Goal: Transaction & Acquisition: Subscribe to service/newsletter

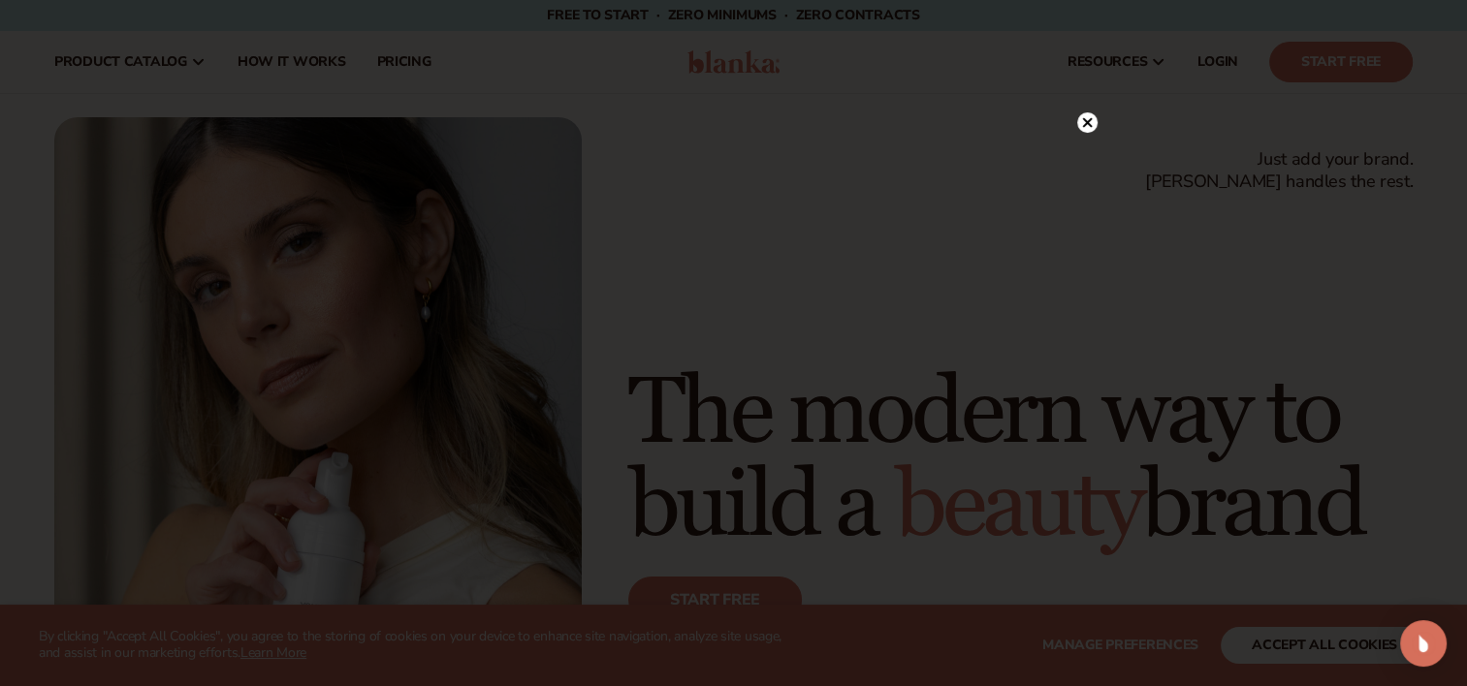
click at [1083, 125] on icon at bounding box center [1087, 122] width 10 height 10
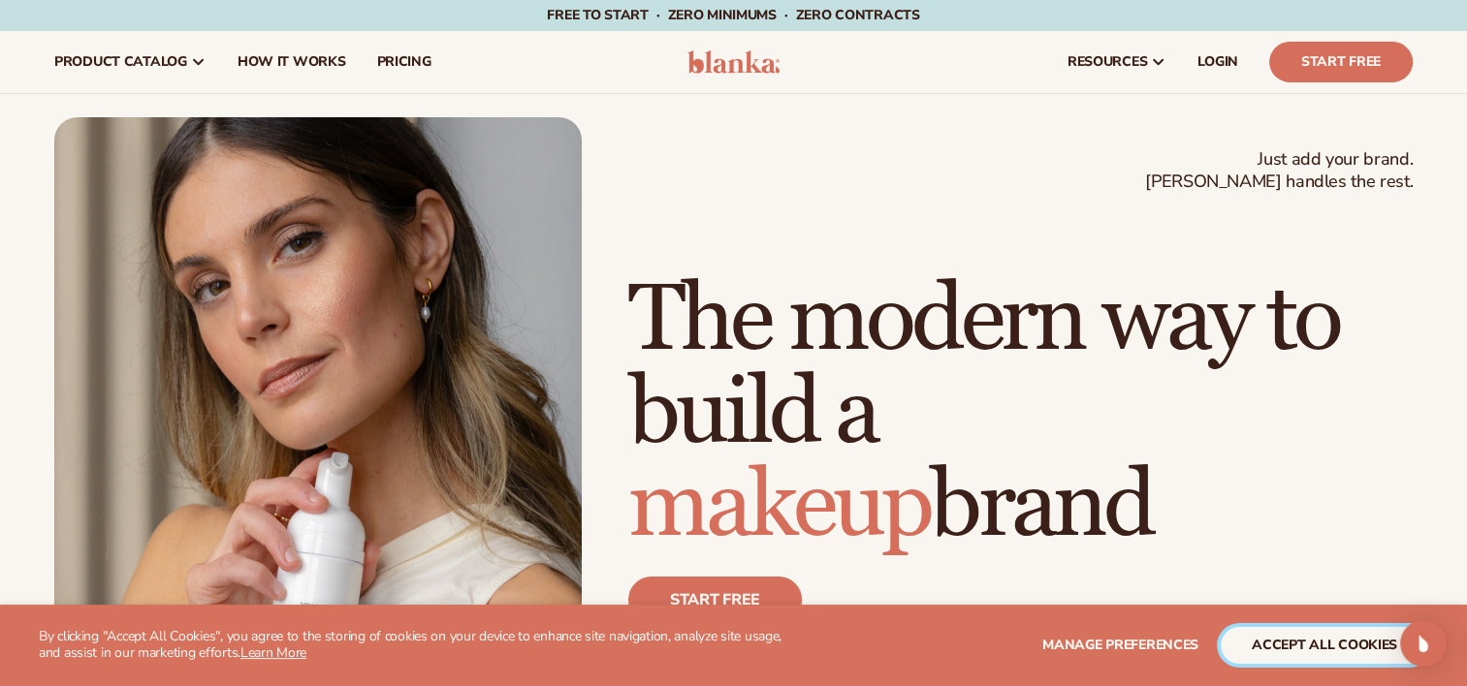
click at [1291, 662] on button "accept all cookies" at bounding box center [1324, 645] width 207 height 37
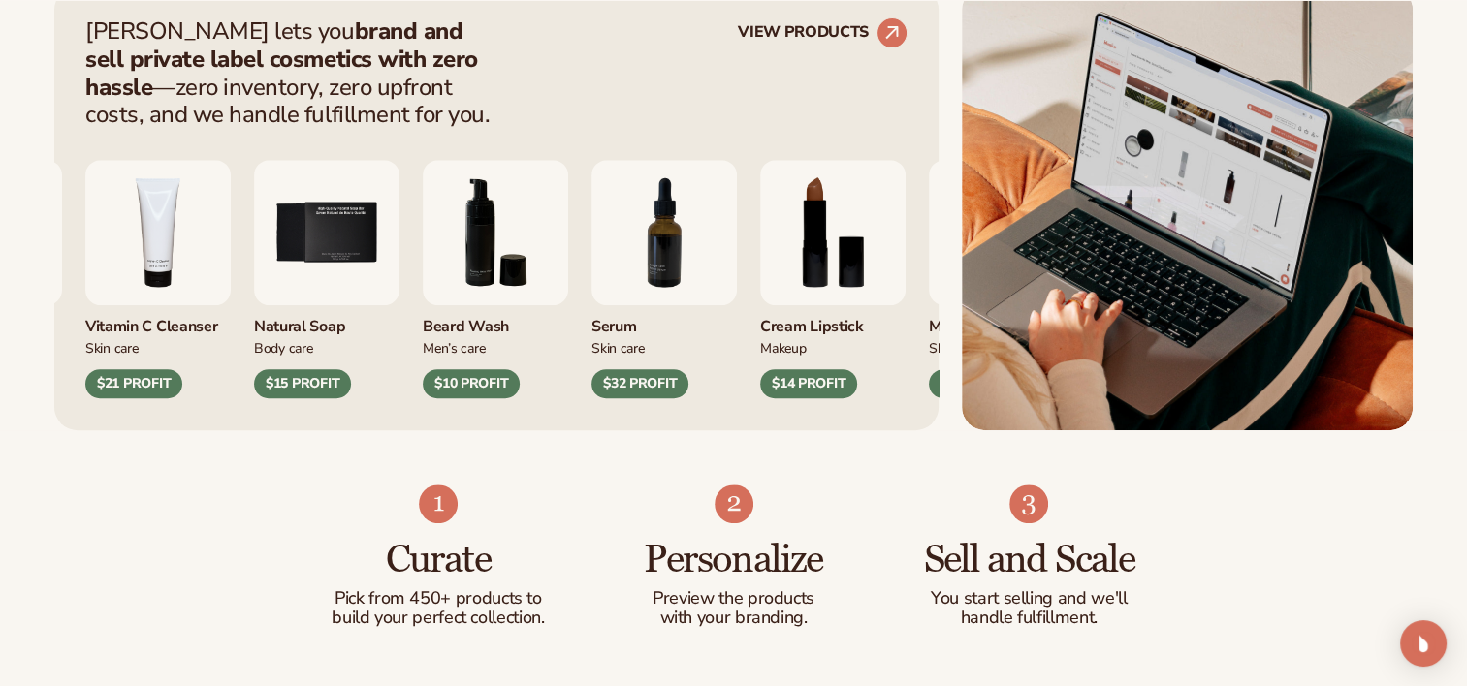
scroll to position [834, 0]
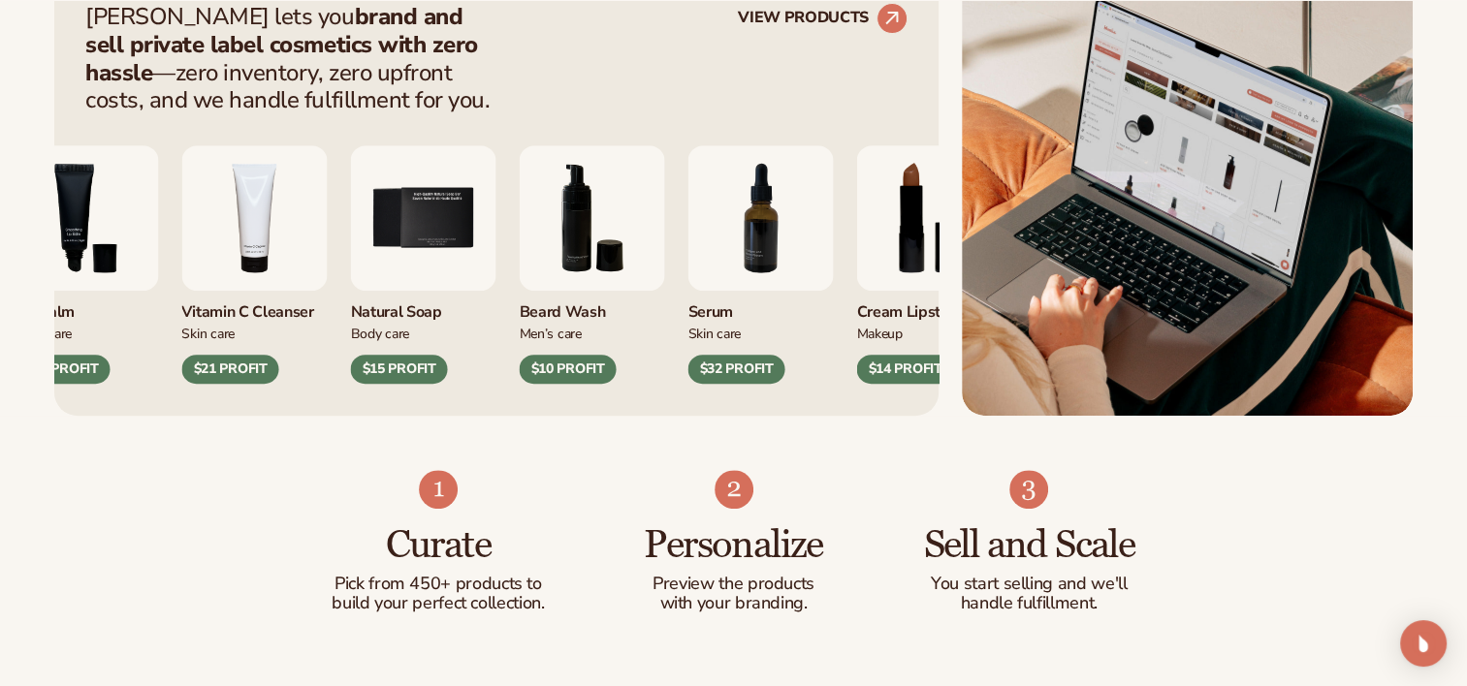
click at [385, 245] on img "5 / 9" at bounding box center [422, 217] width 145 height 145
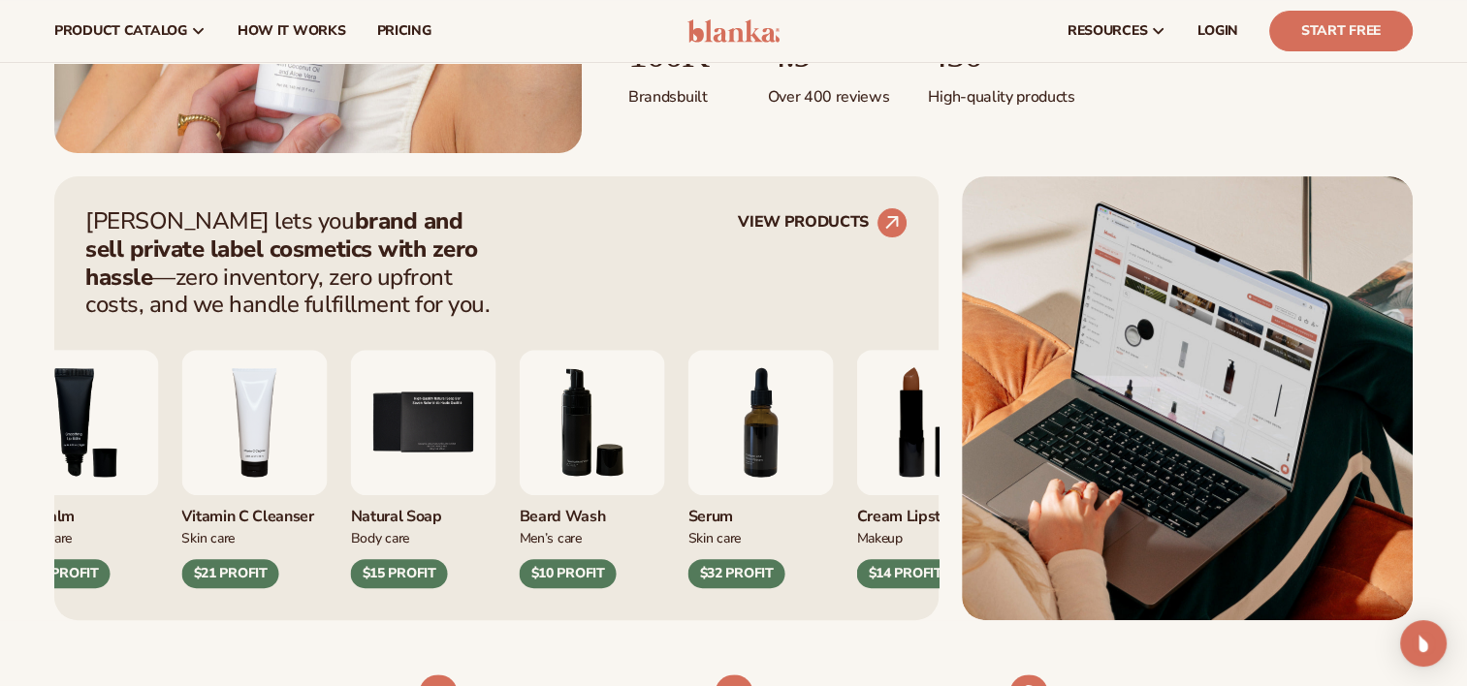
scroll to position [628, 0]
click at [861, 228] on link "VIEW PRODUCTS" at bounding box center [823, 223] width 170 height 31
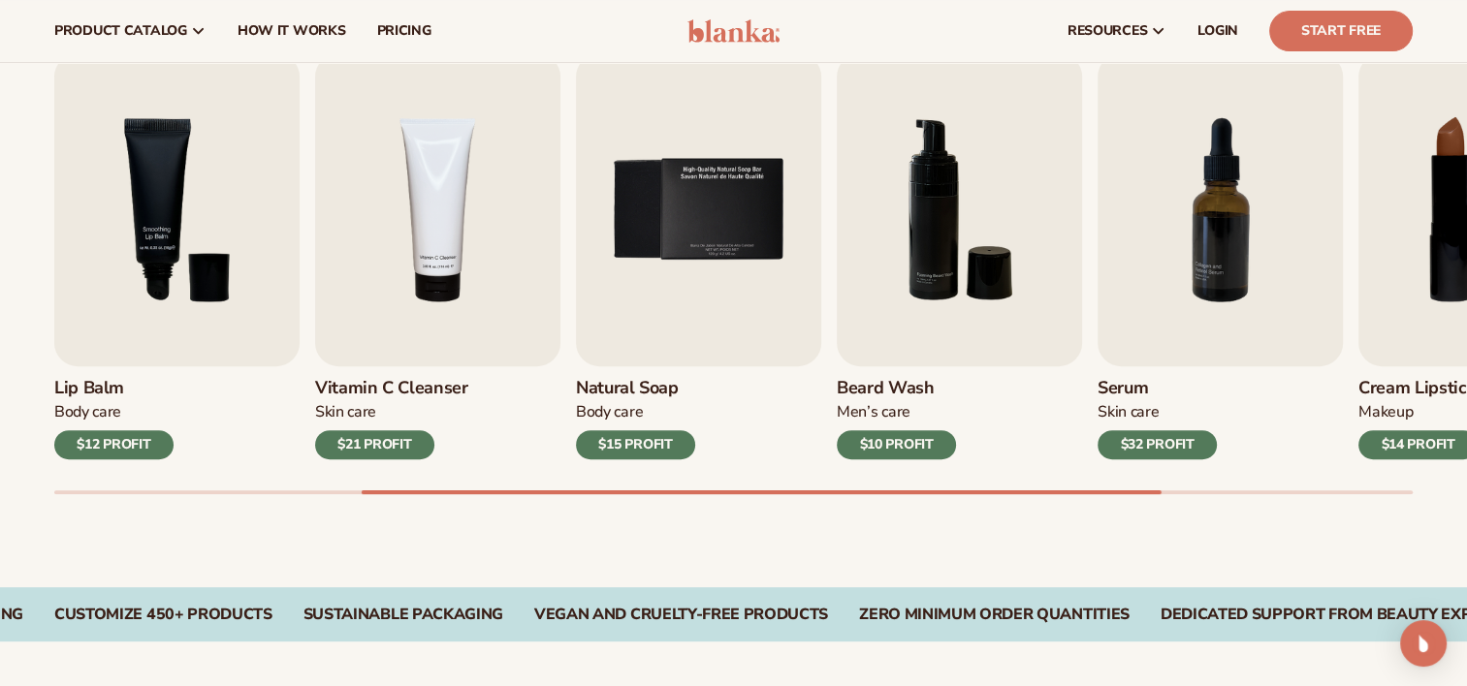
scroll to position [638, 0]
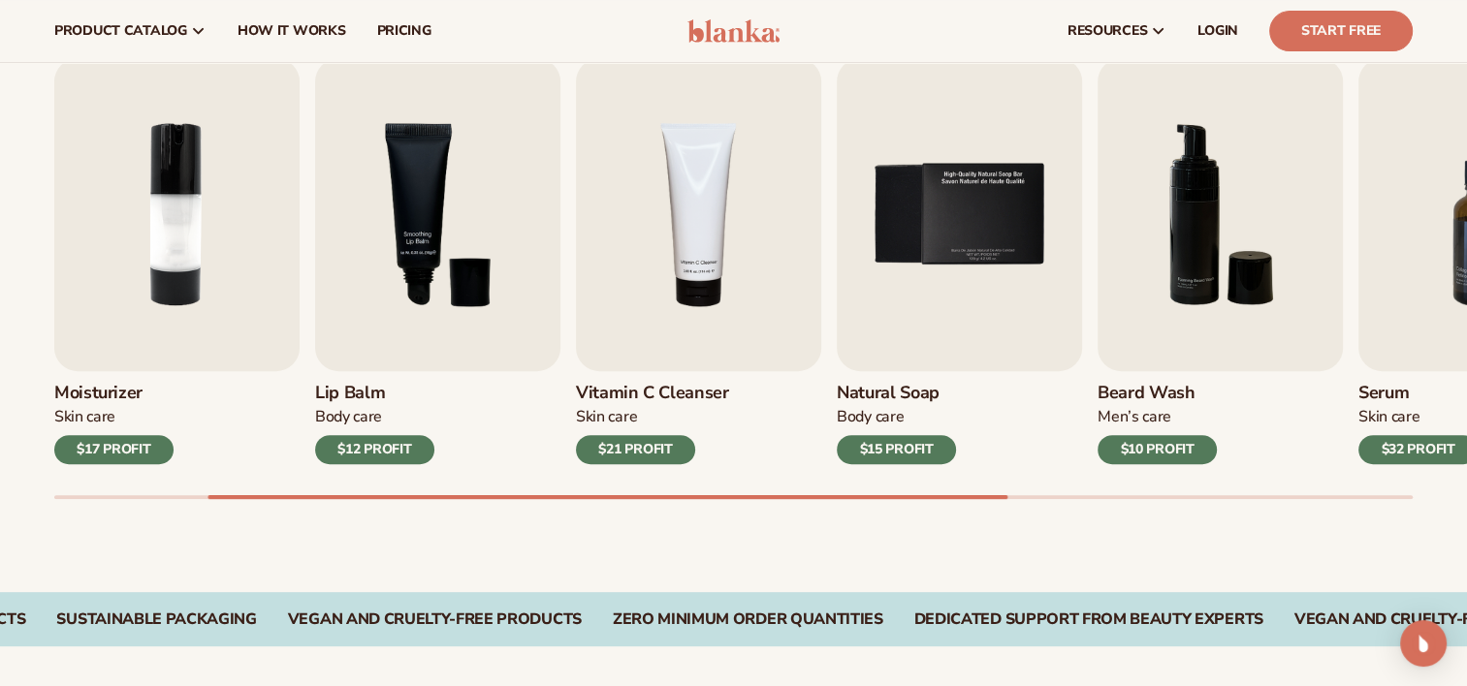
click at [1162, 441] on div "$10 PROFIT" at bounding box center [1157, 449] width 119 height 29
click at [1158, 282] on img "6 / 9" at bounding box center [1220, 214] width 245 height 313
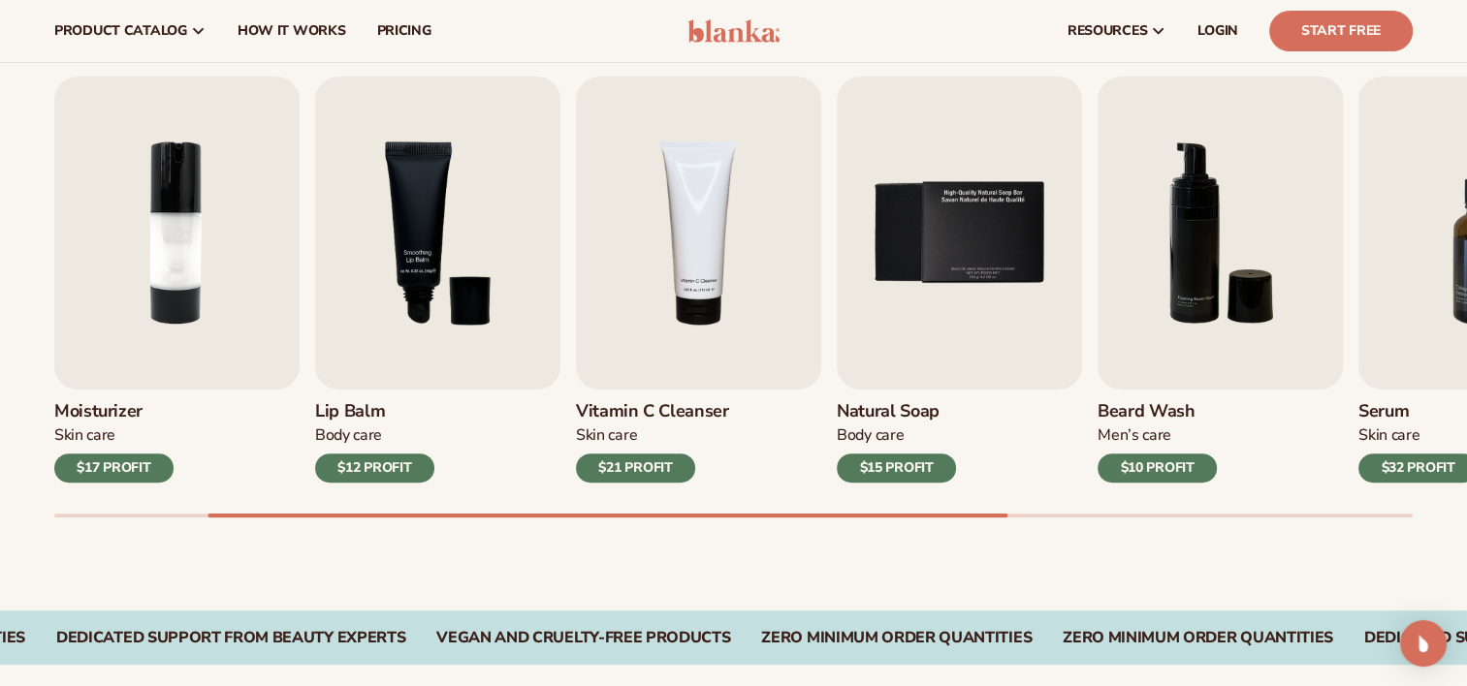
scroll to position [607, 0]
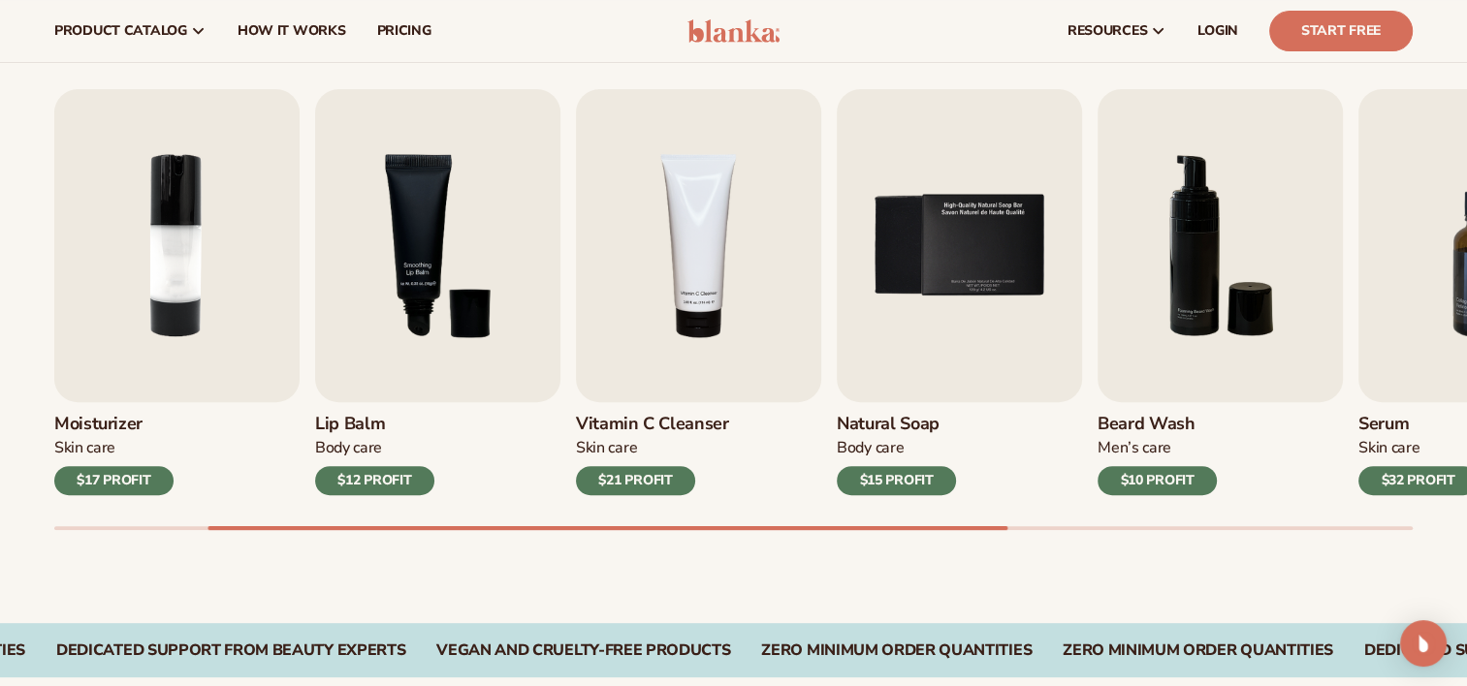
click at [367, 473] on div "$12 PROFIT" at bounding box center [374, 480] width 119 height 29
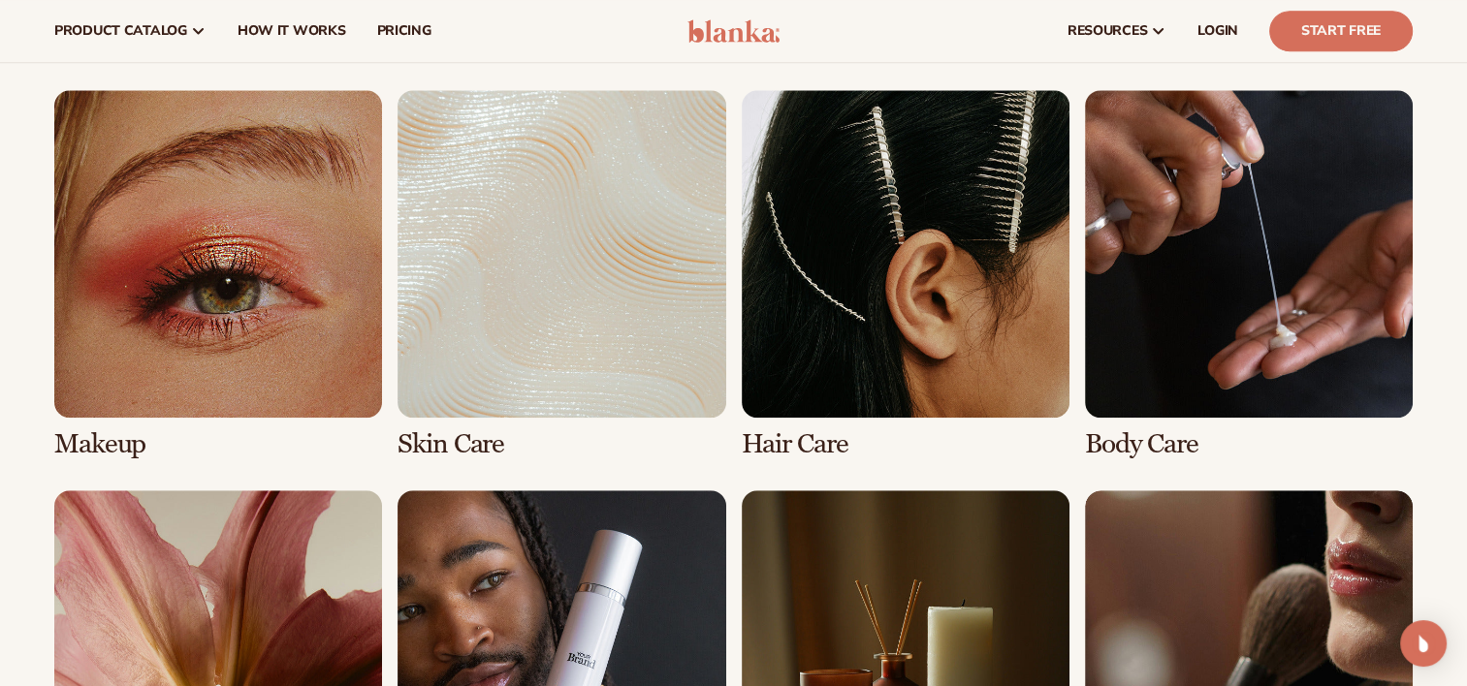
scroll to position [1369, 0]
click at [524, 392] on link "2 / 8" at bounding box center [562, 274] width 328 height 369
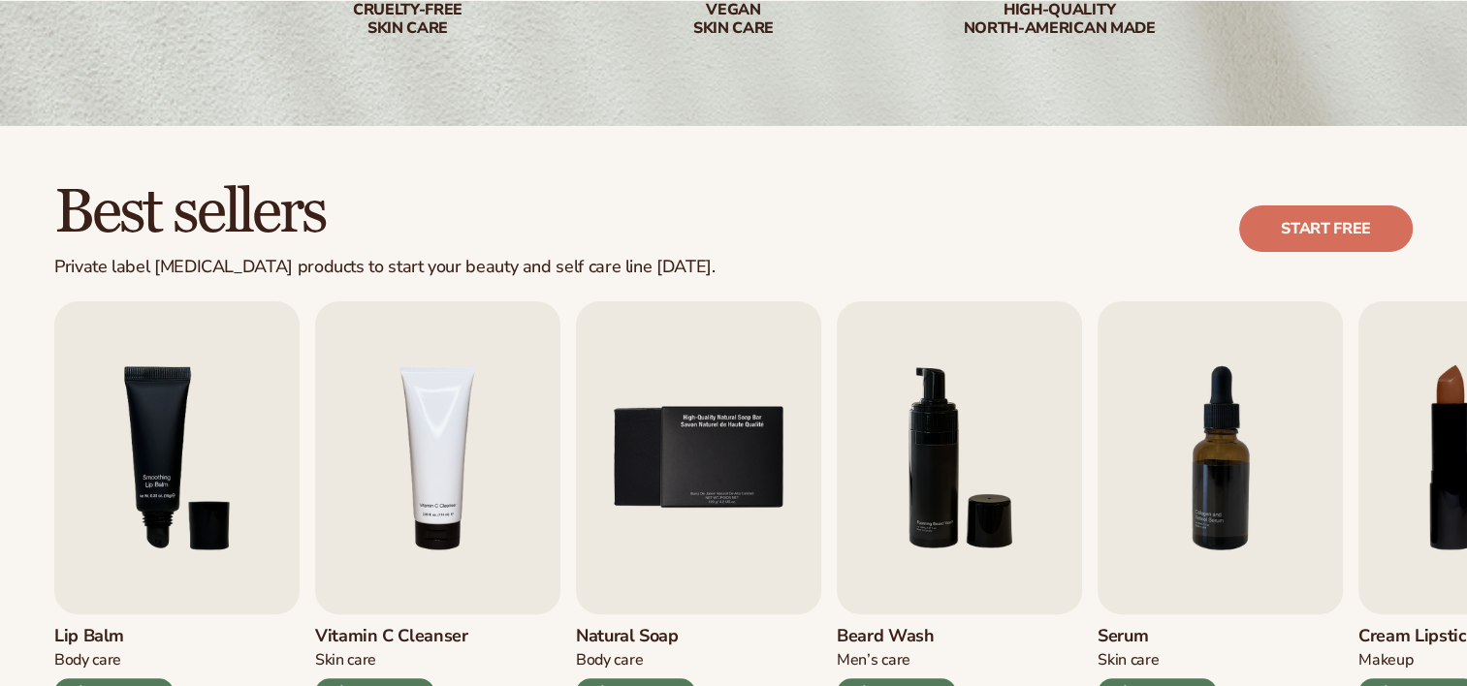
scroll to position [395, 0]
click at [1356, 228] on link "Start free" at bounding box center [1326, 229] width 174 height 47
